Goal: Complete application form

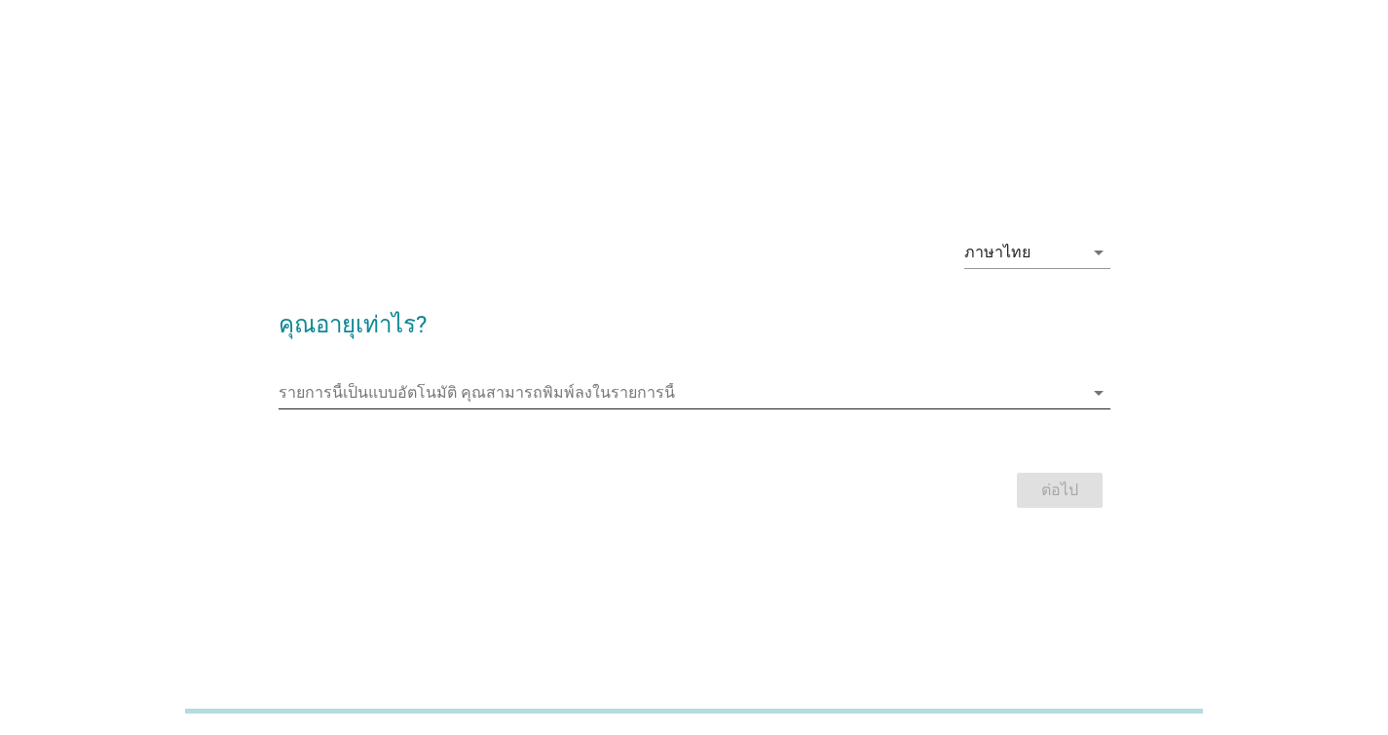
click at [1041, 391] on input "รายการนี้เป็นแบบอัตโนมัติ คุณสามารถพิมพ์ลงในรายการนี้" at bounding box center [681, 392] width 805 height 31
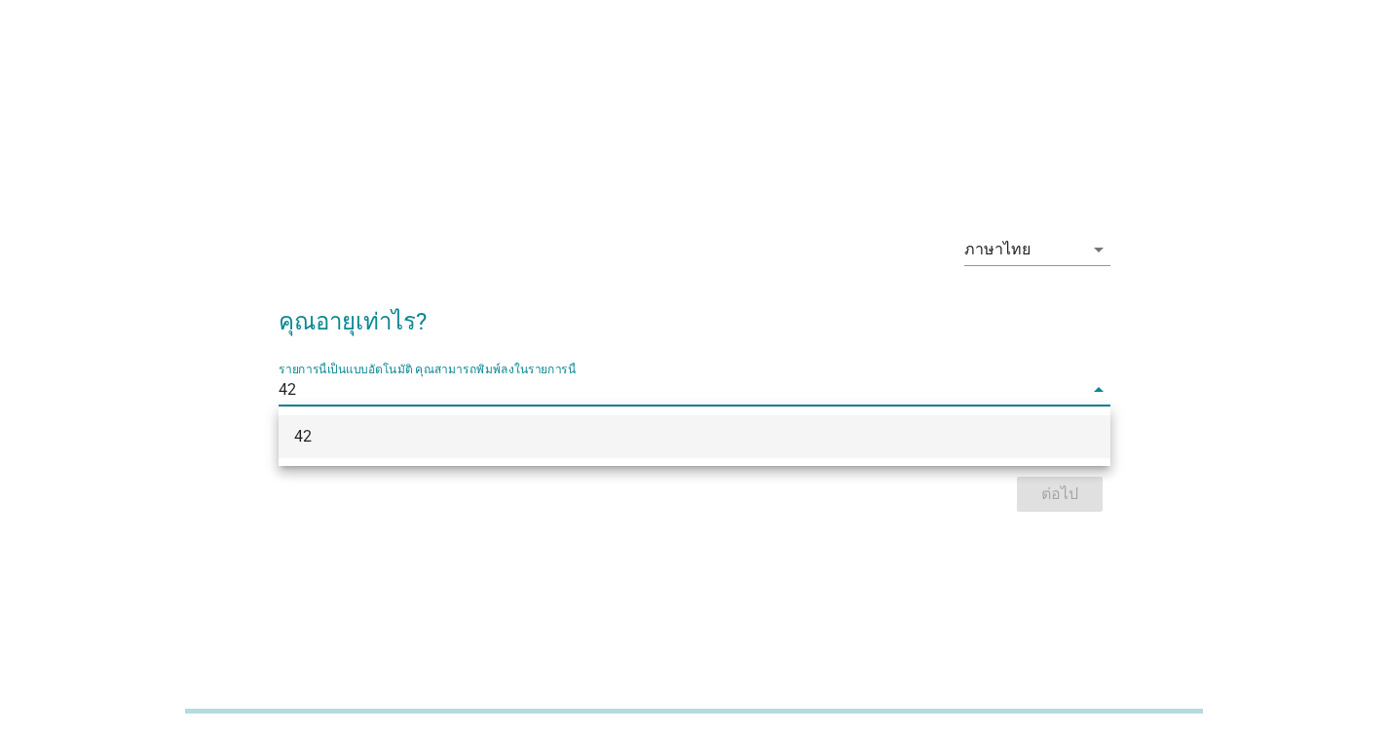
type input "42"
click at [1047, 485] on div "ต่อไป" at bounding box center [695, 494] width 832 height 47
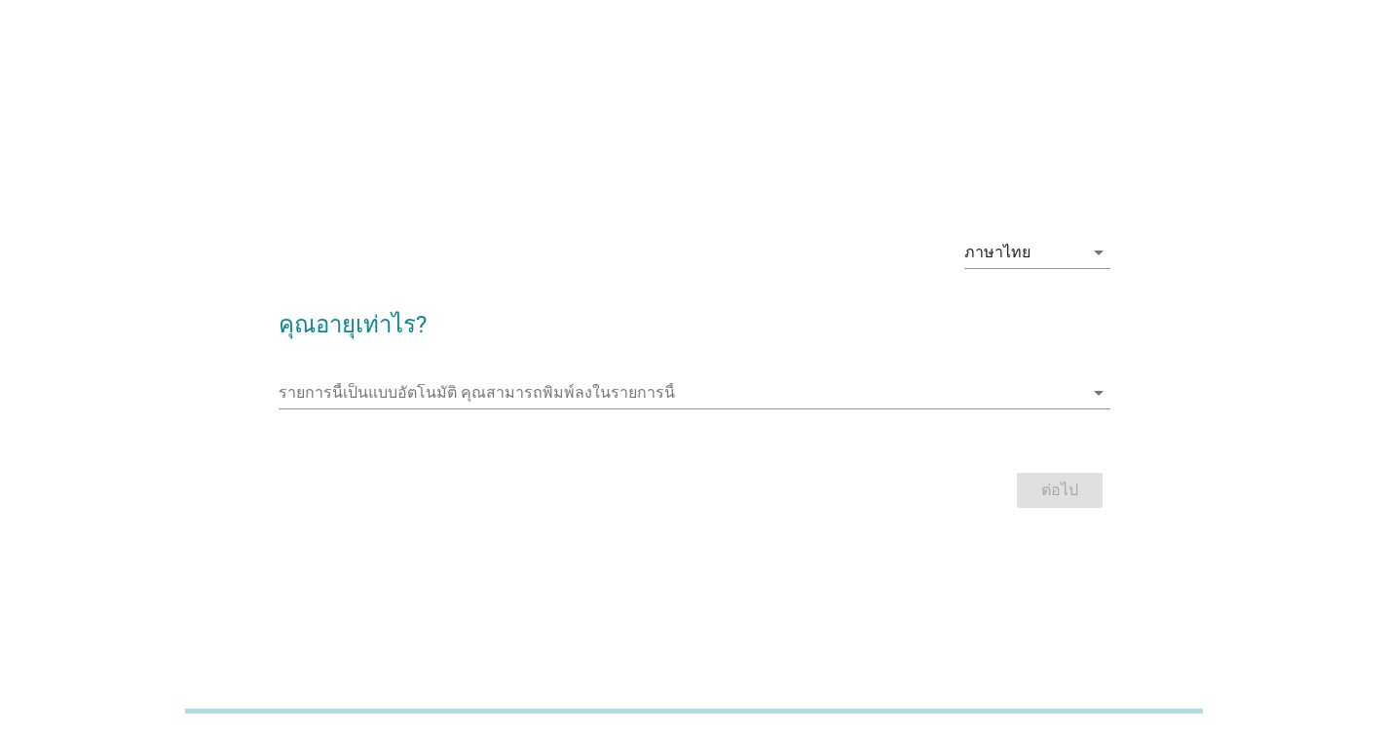
click at [817, 369] on div "รายการนี้เป็นแบบอัตโนมัติ [PERSON_NAME]พิมพ์ลงในรายการนี้ arrow_drop_down" at bounding box center [695, 396] width 832 height 62
click at [832, 394] on input "รายการนี้เป็นแบบอัตโนมัติ คุณสามารถพิมพ์ลงในรายการนี้" at bounding box center [681, 392] width 805 height 31
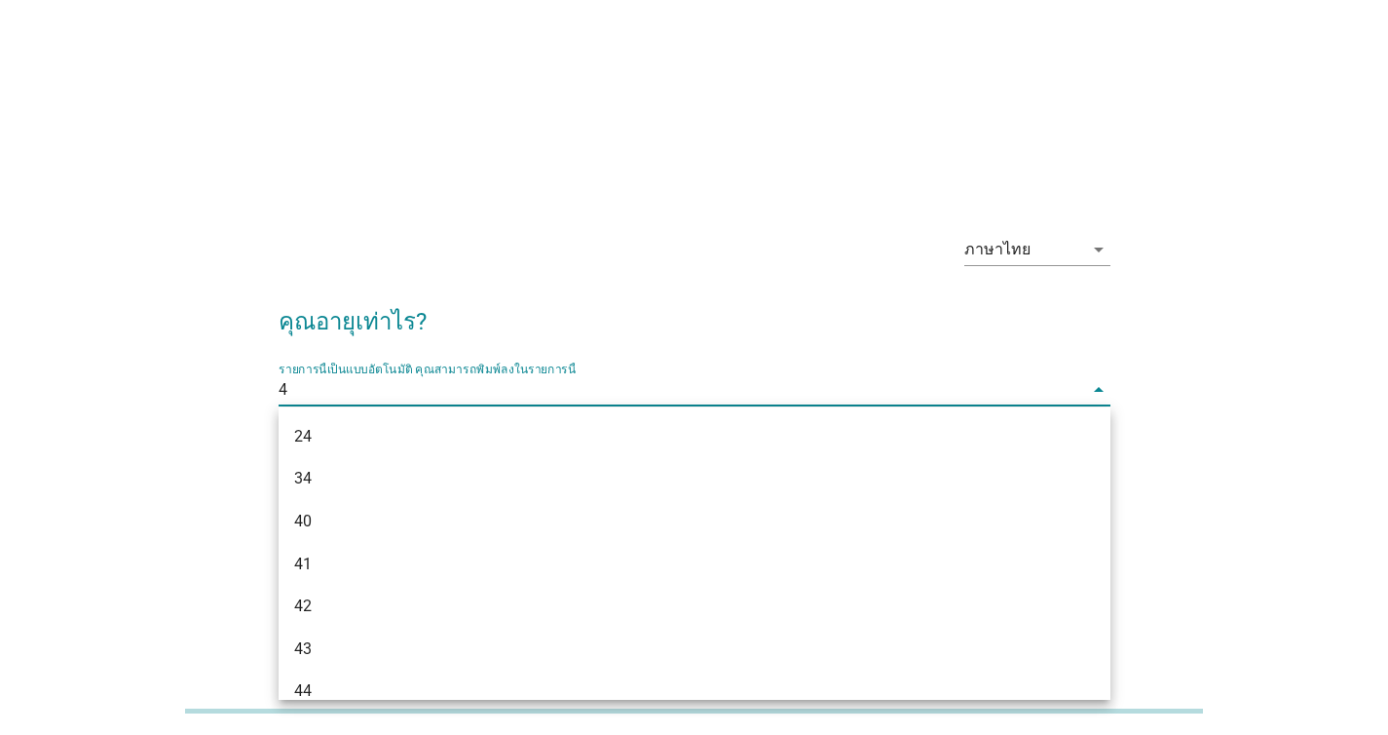
type input "42"
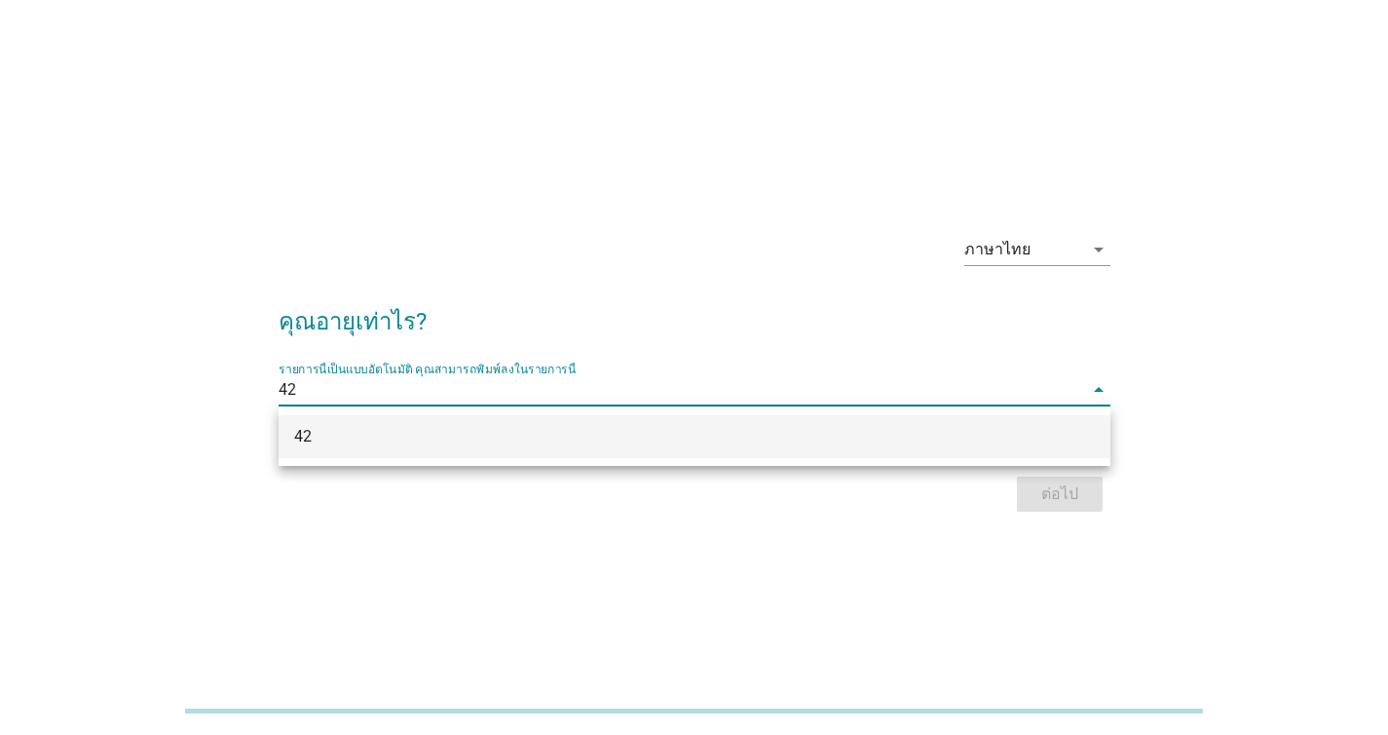
click at [727, 432] on div "42" at bounding box center [661, 436] width 735 height 23
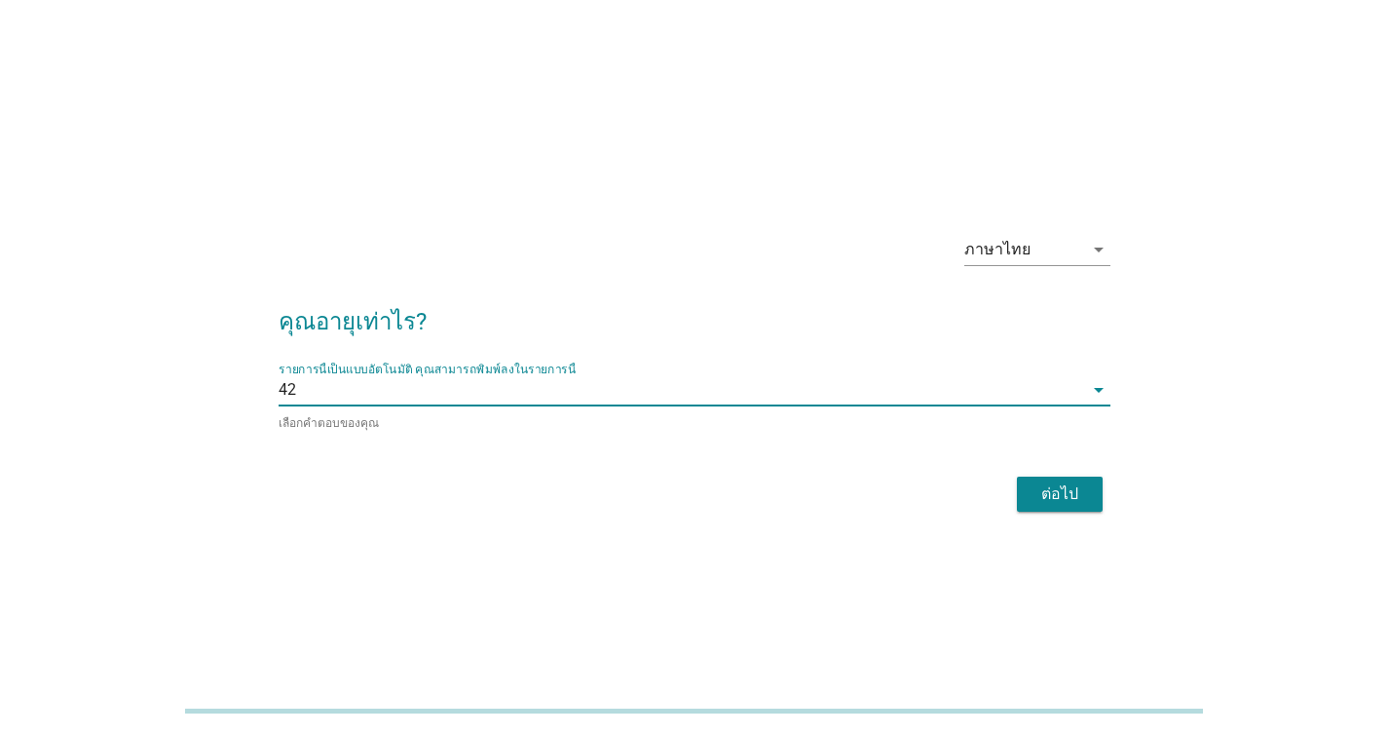
click at [1100, 485] on button "ต่อไป" at bounding box center [1060, 493] width 86 height 35
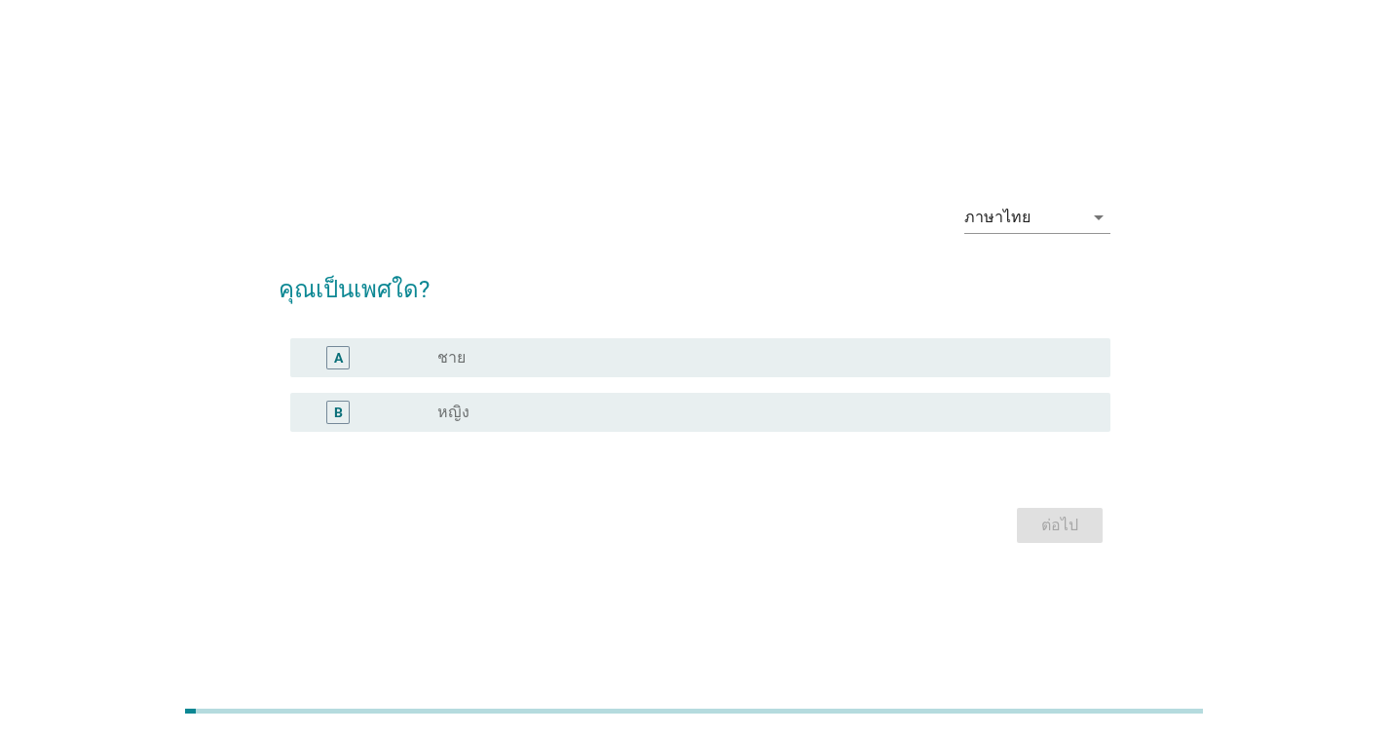
click at [432, 405] on div "B" at bounding box center [372, 411] width 132 height 23
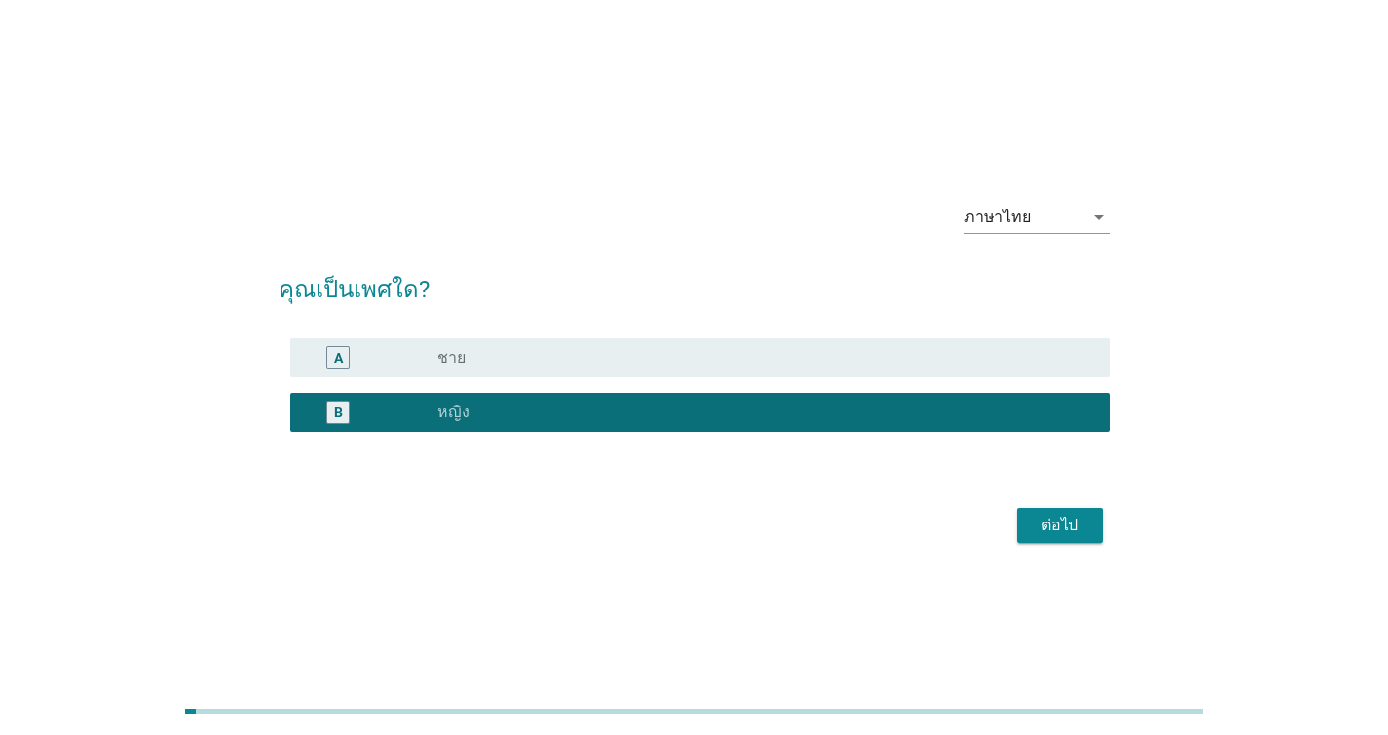
click at [1067, 529] on div "ต่อไป" at bounding box center [1060, 524] width 55 height 23
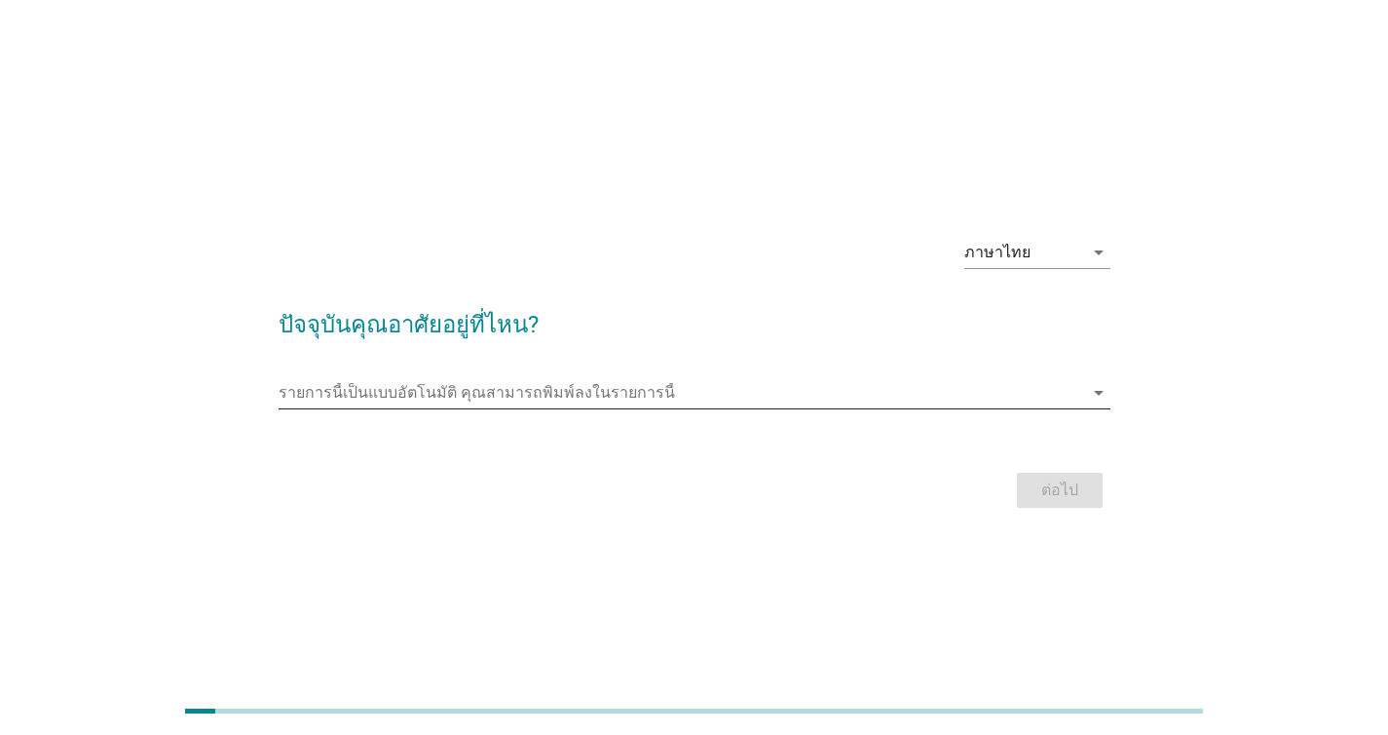
click at [800, 391] on input "รายการนี้เป็นแบบอัตโนมัติ คุณสามารถพิมพ์ลงในรายการนี้" at bounding box center [681, 392] width 805 height 31
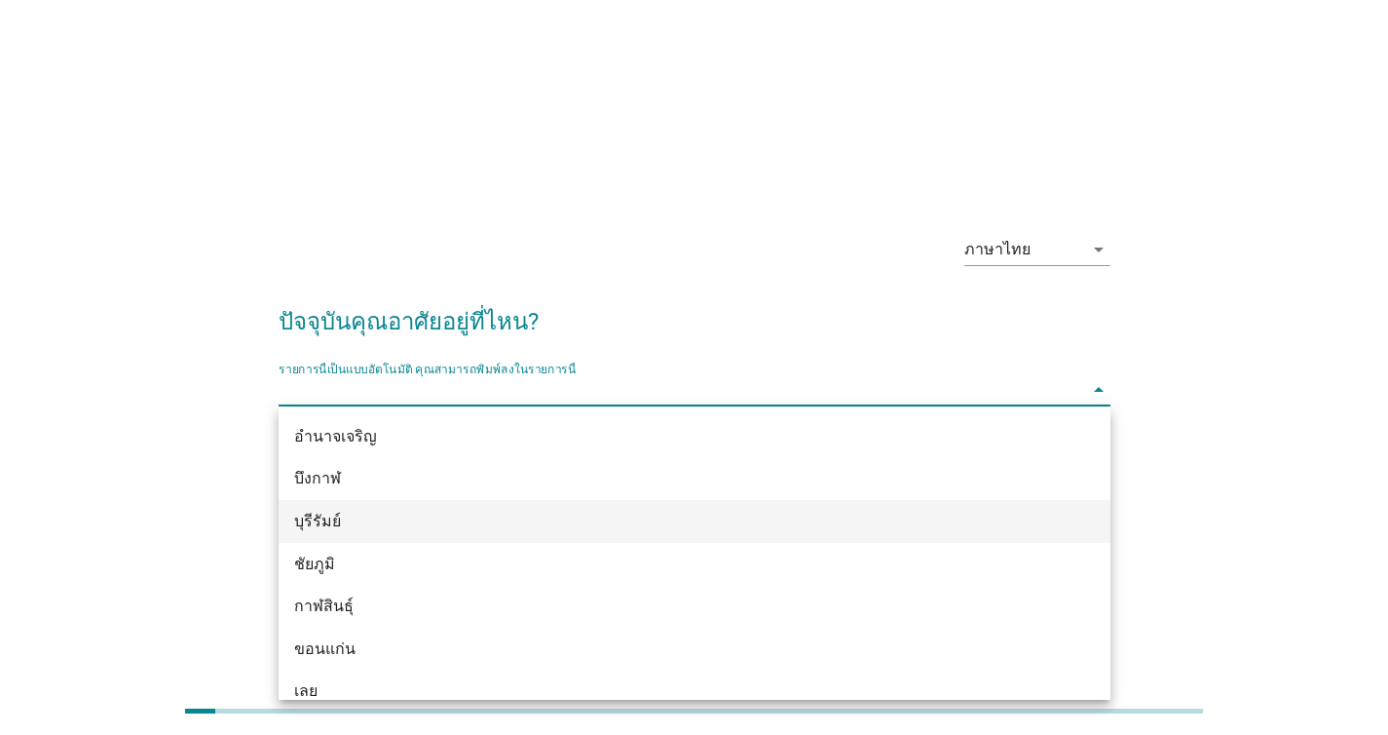
click at [685, 507] on div "บุรีรัมย์" at bounding box center [695, 521] width 832 height 43
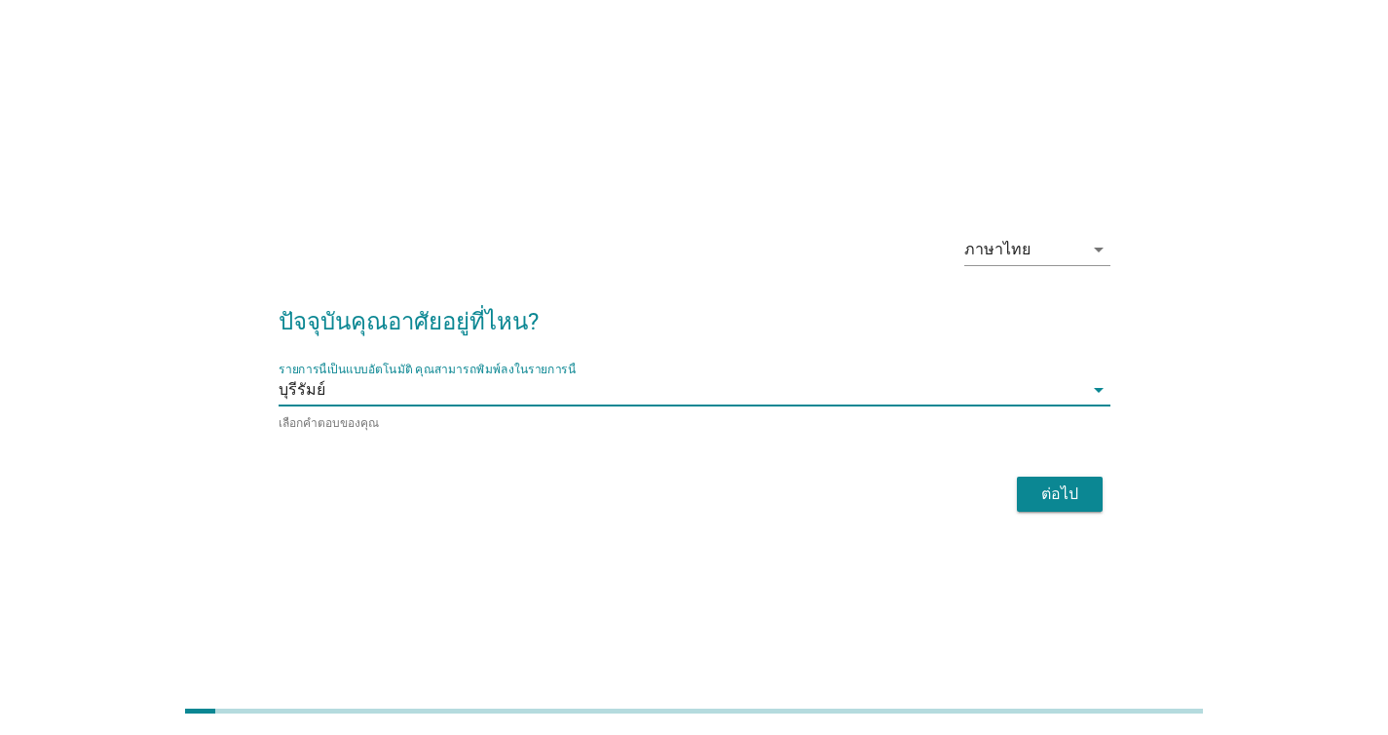
click at [1042, 484] on div "ต่อไป" at bounding box center [1060, 493] width 55 height 23
